Goal: Task Accomplishment & Management: Manage account settings

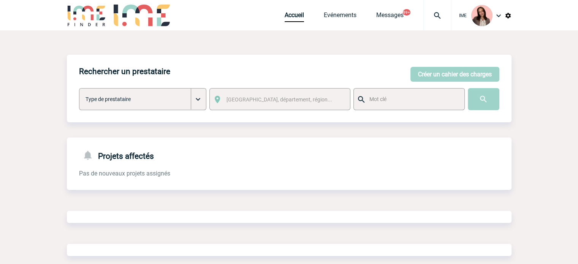
drag, startPoint x: 0, startPoint y: 0, endPoint x: 436, endPoint y: 16, distance: 436.7
click at [436, 16] on img at bounding box center [437, 15] width 27 height 9
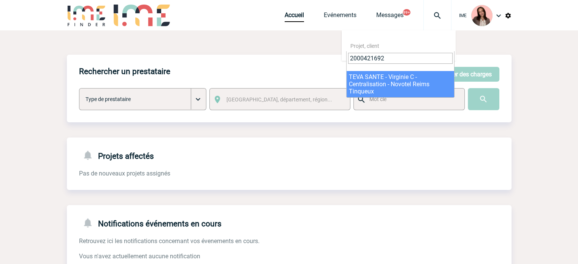
type input "2000421692"
select select "21193"
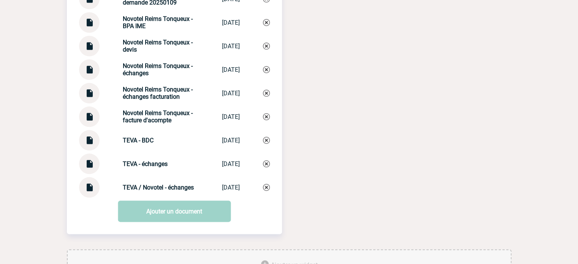
scroll to position [874, 0]
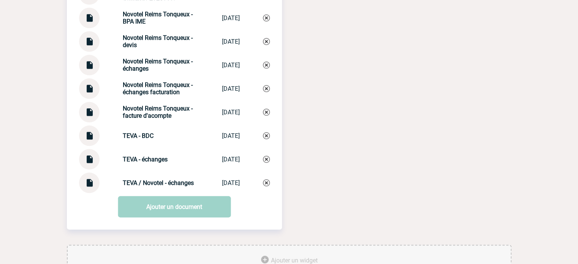
click at [88, 164] on img at bounding box center [89, 156] width 10 height 15
drag, startPoint x: 118, startPoint y: 112, endPoint x: 139, endPoint y: 122, distance: 23.3
click at [139, 119] on strong "Novotel Reims Tonqueux - facture d'acompte" at bounding box center [158, 112] width 70 height 14
copy strong "Novotel Reims Tonqueux - facture"
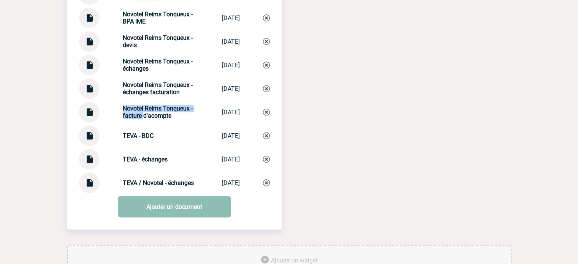
click at [158, 212] on link "Ajouter un document" at bounding box center [174, 206] width 113 height 21
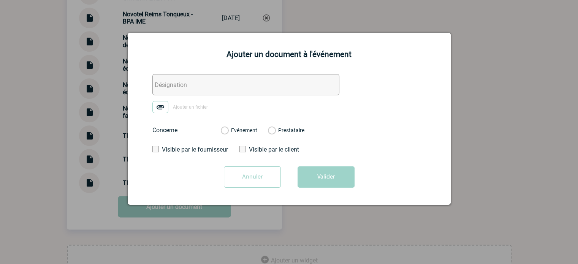
click at [173, 83] on input "text" at bounding box center [245, 84] width 187 height 21
paste input "Novotel Reims Tonqueux - facture"
type input "Novotel Reims Tonqueux - facture"
click at [160, 107] on img at bounding box center [160, 107] width 16 height 12
click at [0, 0] on input "Ajouter un fichier" at bounding box center [0, 0] width 0 height 0
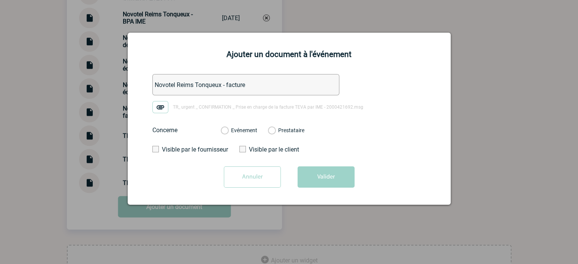
click at [225, 136] on div "Evénement Prestataire" at bounding box center [263, 130] width 96 height 20
click at [226, 134] on label "Evénement" at bounding box center [224, 130] width 7 height 7
click at [0, 0] on input "Evénement" at bounding box center [0, 0] width 0 height 0
click at [326, 183] on button "Valider" at bounding box center [325, 176] width 57 height 21
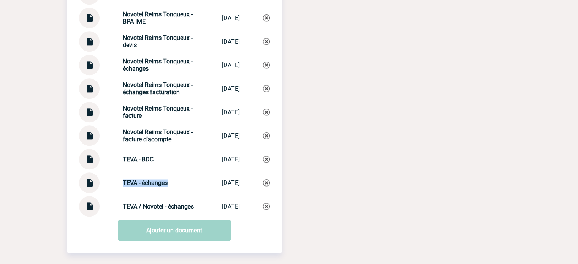
drag, startPoint x: 116, startPoint y: 186, endPoint x: 177, endPoint y: 189, distance: 61.2
click at [177, 189] on div "TEVA - échanges TEVA - échanges [DATE]" at bounding box center [174, 182] width 191 height 21
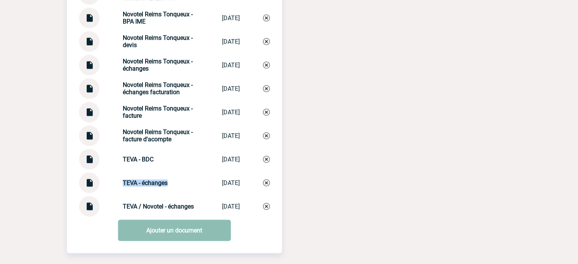
copy strong "TEVA - échanges"
click at [175, 235] on link "Ajouter un document" at bounding box center [174, 230] width 113 height 21
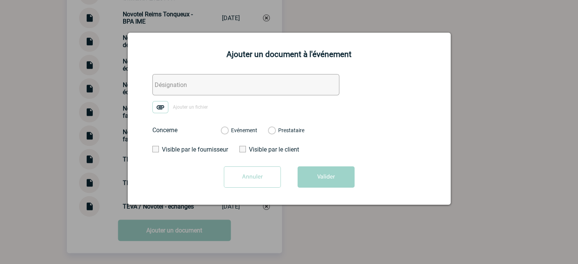
click at [198, 87] on input "text" at bounding box center [245, 84] width 187 height 21
paste input "TEVA - échanges"
type input "TEVA - échanges facturation"
click at [159, 107] on img at bounding box center [160, 107] width 16 height 12
click at [0, 0] on input "Ajouter un fichier" at bounding box center [0, 0] width 0 height 0
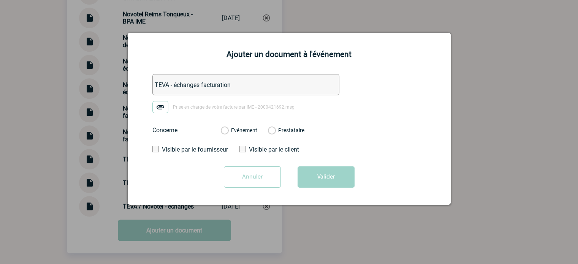
drag, startPoint x: 229, startPoint y: 130, endPoint x: 245, endPoint y: 138, distance: 17.3
click at [229, 130] on div "Evénement" at bounding box center [239, 130] width 36 height 8
click at [330, 175] on button "Valider" at bounding box center [325, 176] width 57 height 21
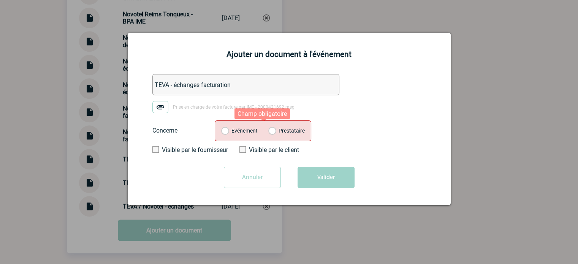
click at [228, 128] on label "Evénement" at bounding box center [224, 131] width 7 height 7
click at [0, 0] on input "Evénement" at bounding box center [0, 0] width 0 height 0
click at [314, 178] on button "Valider" at bounding box center [325, 177] width 57 height 21
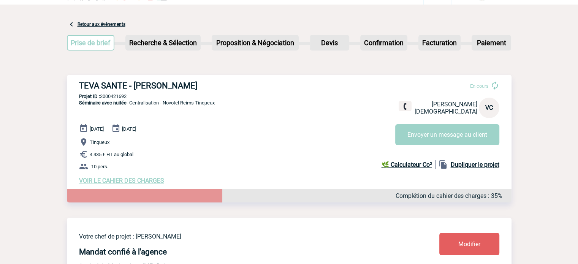
scroll to position [0, 0]
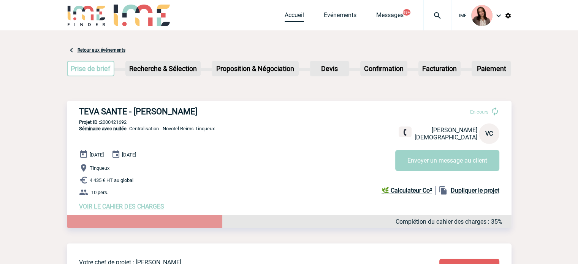
click at [286, 20] on link "Accueil" at bounding box center [293, 16] width 19 height 11
